Goal: Task Accomplishment & Management: Complete application form

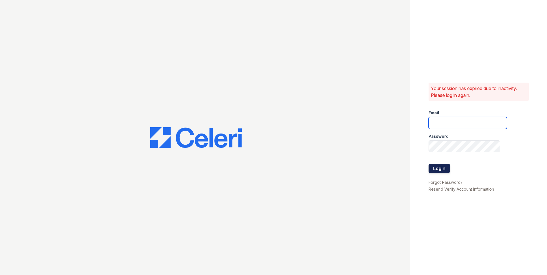
type input "[EMAIL_ADDRESS][DOMAIN_NAME]"
click at [444, 166] on button "Login" at bounding box center [439, 168] width 21 height 9
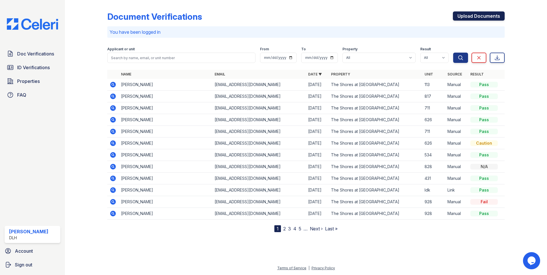
click at [473, 15] on link "Upload Documents" at bounding box center [479, 15] width 52 height 9
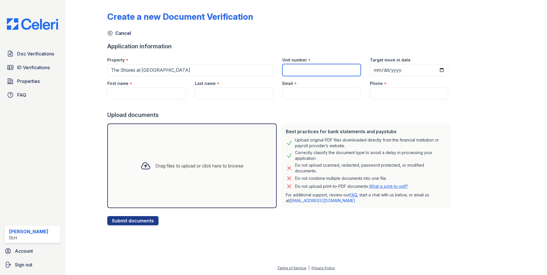
click at [308, 68] on input "Unit number" at bounding box center [321, 70] width 78 height 12
type input "626"
click at [149, 96] on input "First name" at bounding box center [146, 94] width 78 height 12
paste input "[PERSON_NAME]"
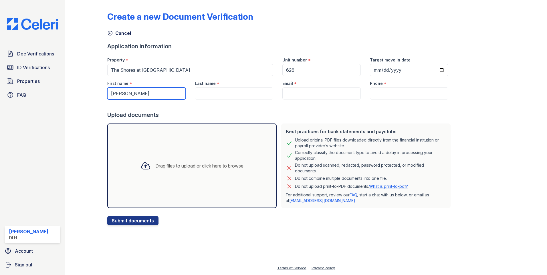
type input "[PERSON_NAME]"
click at [227, 95] on input "Last name" at bounding box center [234, 94] width 78 height 12
paste input "[PERSON_NAME]"
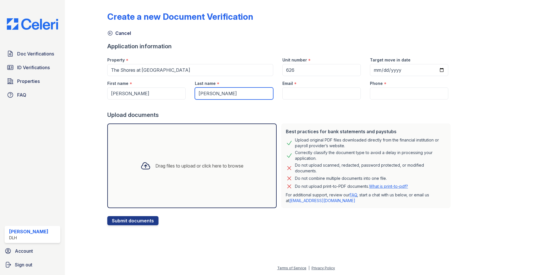
type input "[PERSON_NAME]"
click at [306, 92] on input "Email" at bounding box center [321, 94] width 78 height 12
paste input "[PERSON_NAME][EMAIL_ADDRESS][PERSON_NAME][DOMAIN_NAME]"
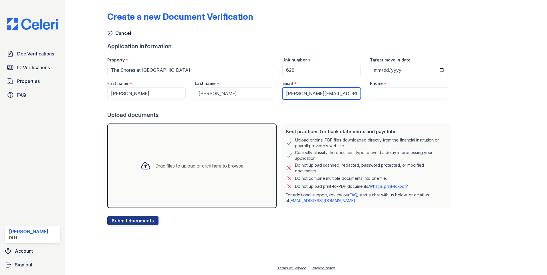
type input "[PERSON_NAME][EMAIL_ADDRESS][PERSON_NAME][DOMAIN_NAME]"
click at [380, 94] on input "Phone" at bounding box center [409, 94] width 78 height 12
paste input "[PHONE_NUMBER]"
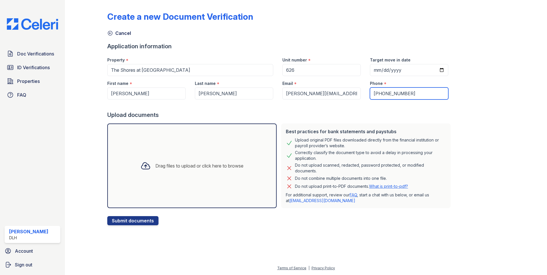
type input "[PHONE_NUMBER]"
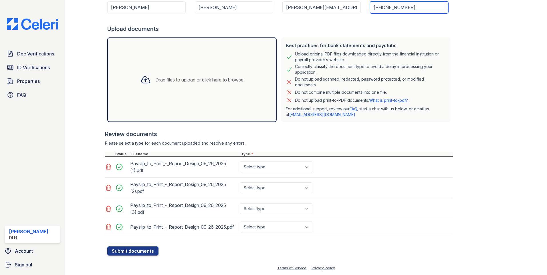
scroll to position [91, 0]
click at [275, 162] on select "Select type Paystub Bank Statement Offer Letter Tax Documents Benefit Award Let…" at bounding box center [276, 167] width 72 height 11
select select "paystub"
click at [240, 162] on select "Select type Paystub Bank Statement Offer Letter Tax Documents Benefit Award Let…" at bounding box center [276, 167] width 72 height 11
click at [263, 183] on select "Select type Paystub Bank Statement Offer Letter Tax Documents Benefit Award Let…" at bounding box center [276, 188] width 72 height 11
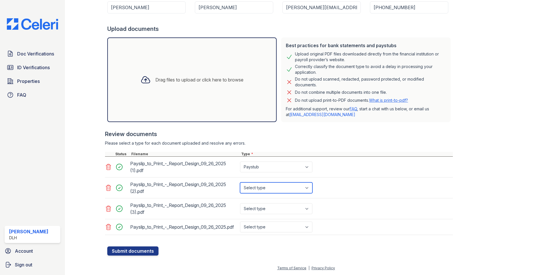
select select "paystub"
click at [240, 183] on select "Select type Paystub Bank Statement Offer Letter Tax Documents Benefit Award Let…" at bounding box center [276, 188] width 72 height 11
click at [256, 203] on select "Select type Paystub Bank Statement Offer Letter Tax Documents Benefit Award Let…" at bounding box center [276, 208] width 72 height 11
select select "paystub"
click at [240, 203] on select "Select type Paystub Bank Statement Offer Letter Tax Documents Benefit Award Let…" at bounding box center [276, 208] width 72 height 11
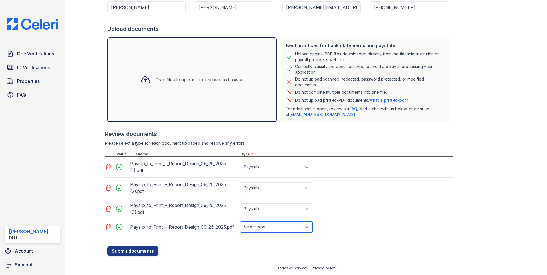
click at [259, 225] on select "Select type Paystub Bank Statement Offer Letter Tax Documents Benefit Award Let…" at bounding box center [276, 227] width 72 height 11
select select "paystub"
click at [240, 222] on select "Select type Paystub Bank Statement Offer Letter Tax Documents Benefit Award Let…" at bounding box center [276, 227] width 72 height 11
click at [138, 251] on button "Submit documents" at bounding box center [132, 251] width 51 height 9
